Goal: Information Seeking & Learning: Compare options

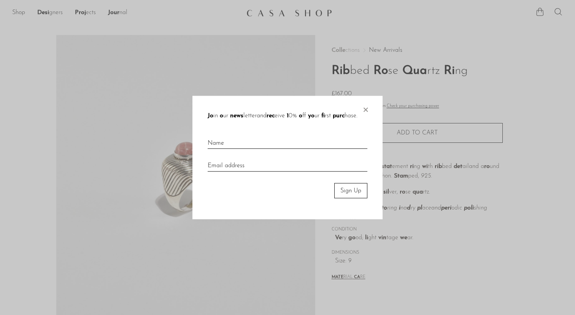
click at [365, 113] on span "×" at bounding box center [366, 108] width 8 height 24
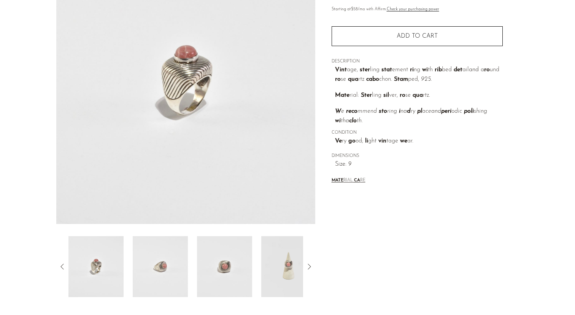
scroll to position [99, 0]
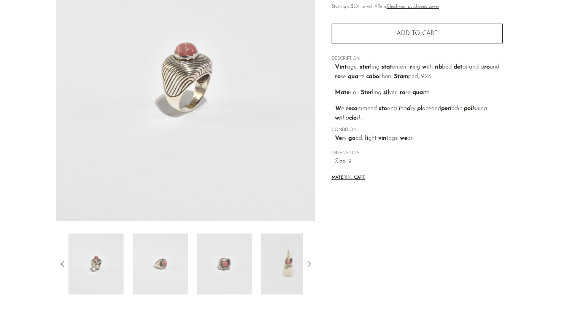
click at [289, 279] on img at bounding box center [288, 263] width 55 height 61
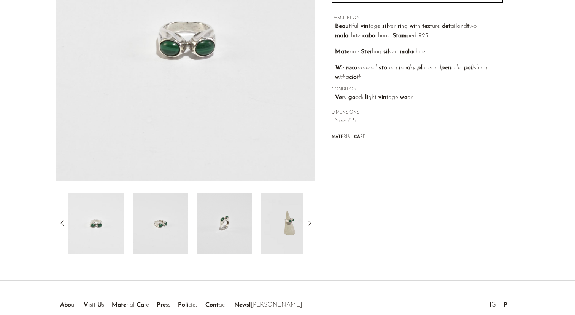
scroll to position [181, 0]
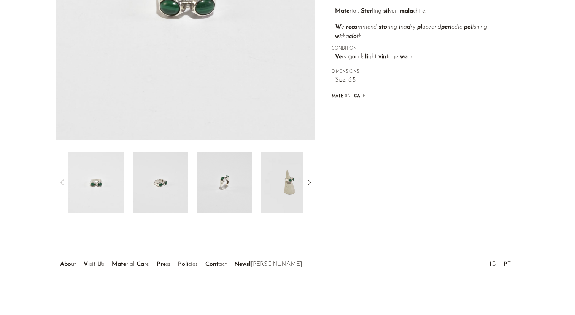
click at [236, 181] on img at bounding box center [224, 182] width 55 height 61
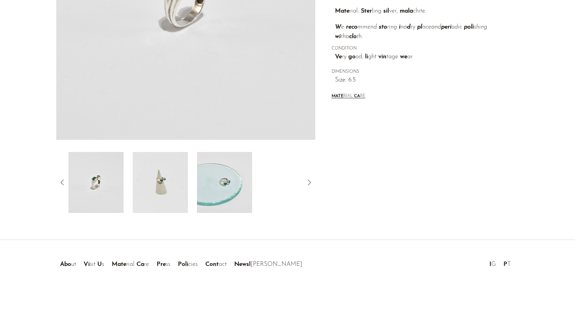
scroll to position [107, 0]
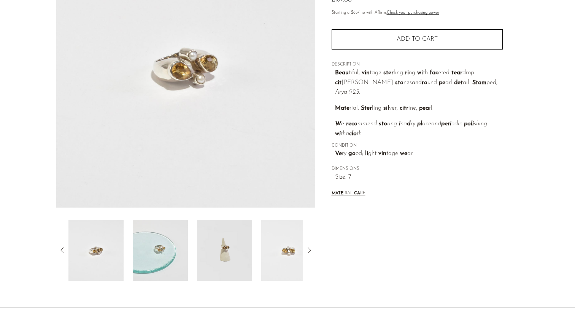
scroll to position [178, 0]
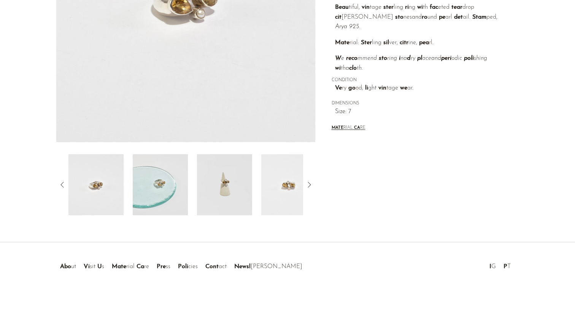
click at [276, 186] on img at bounding box center [288, 184] width 55 height 61
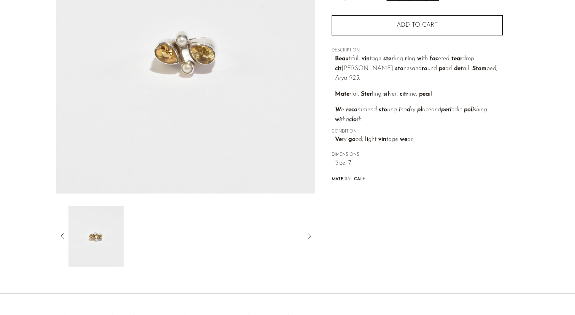
scroll to position [118, 0]
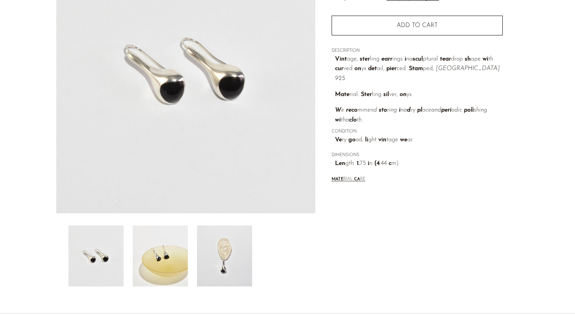
scroll to position [181, 0]
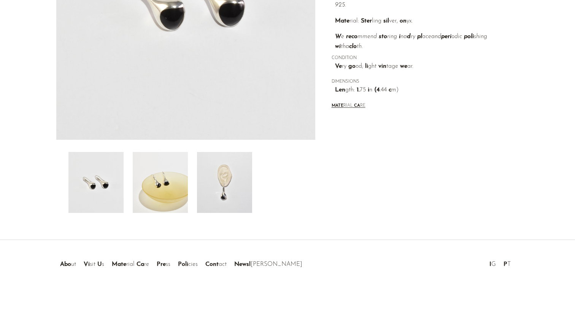
click at [228, 172] on img at bounding box center [224, 182] width 55 height 61
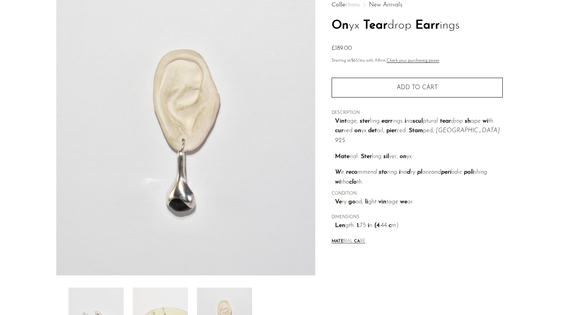
scroll to position [12, 0]
